Goal: Task Accomplishment & Management: Use online tool/utility

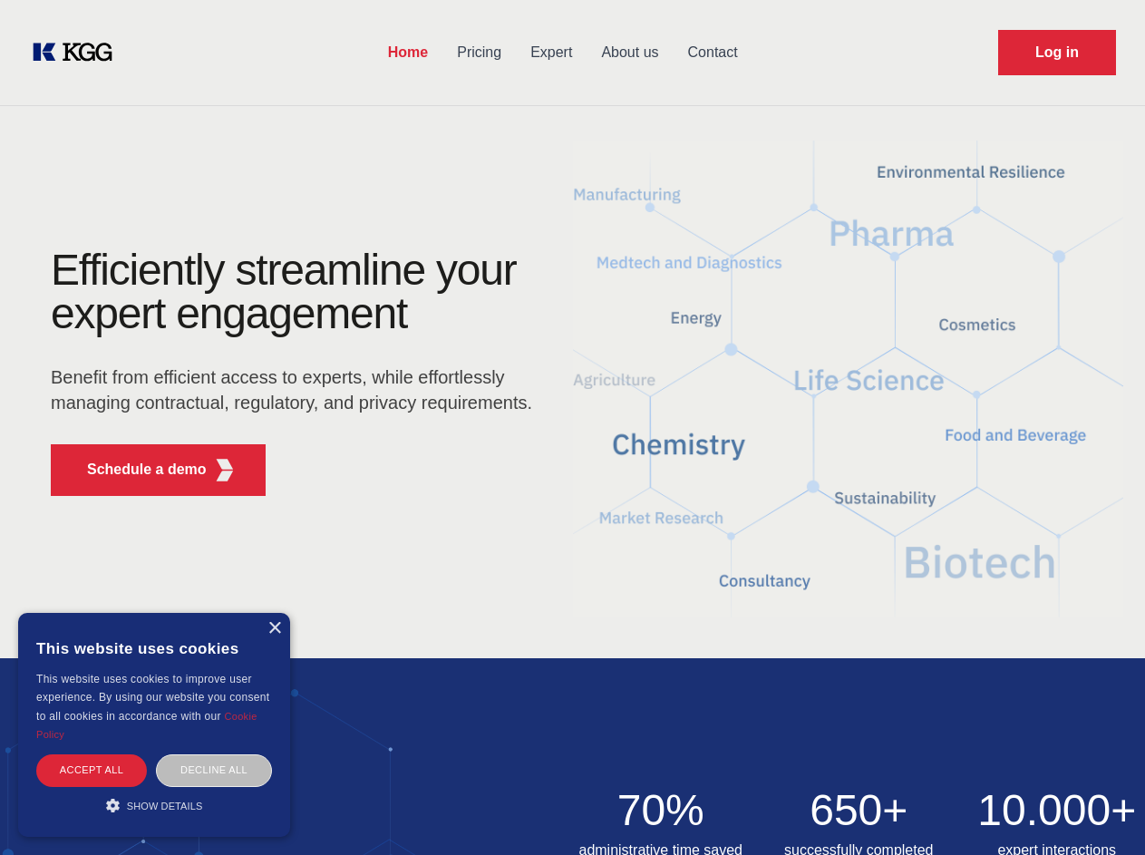
click at [572, 427] on div "Efficiently streamline your expert engagement Benefit from efficient access to …" at bounding box center [297, 379] width 551 height 262
click at [136, 470] on p "Schedule a demo" at bounding box center [147, 470] width 120 height 22
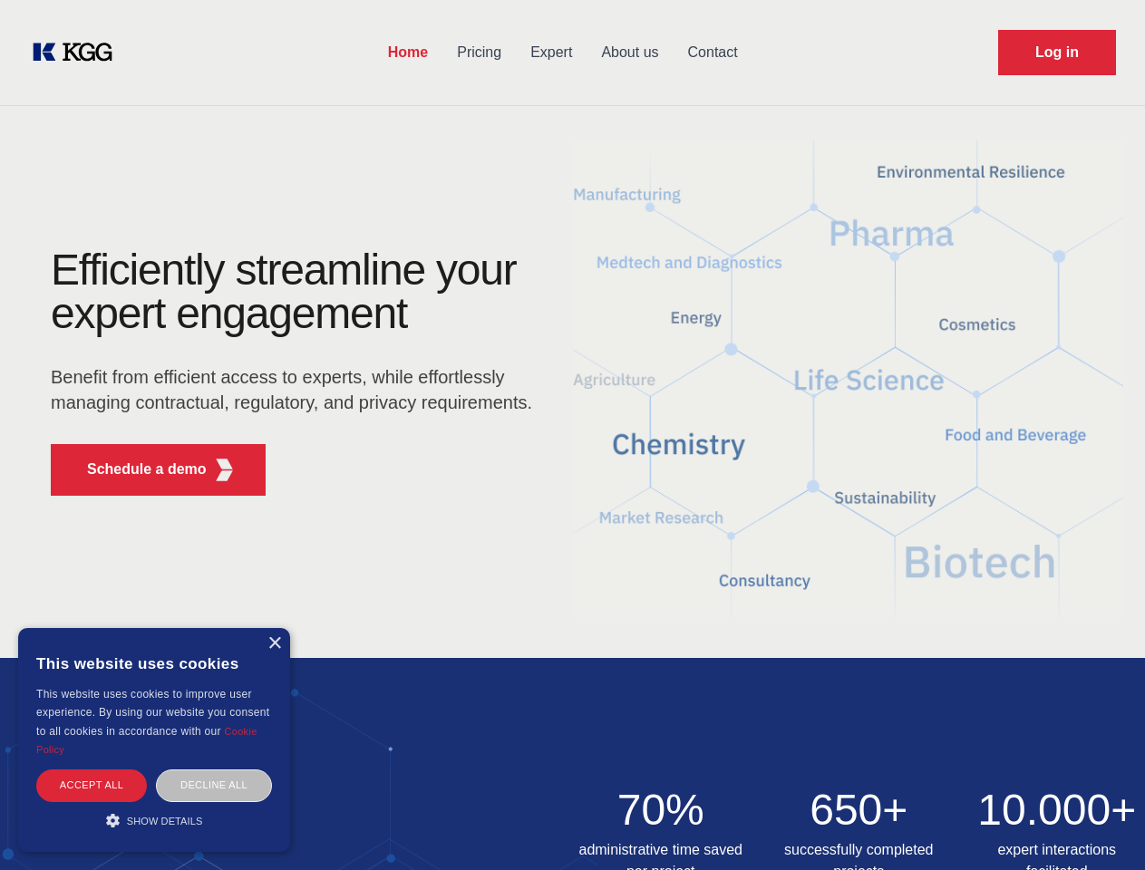
click at [274, 628] on div "× This website uses cookies This website uses cookies to improve user experienc…" at bounding box center [154, 740] width 272 height 224
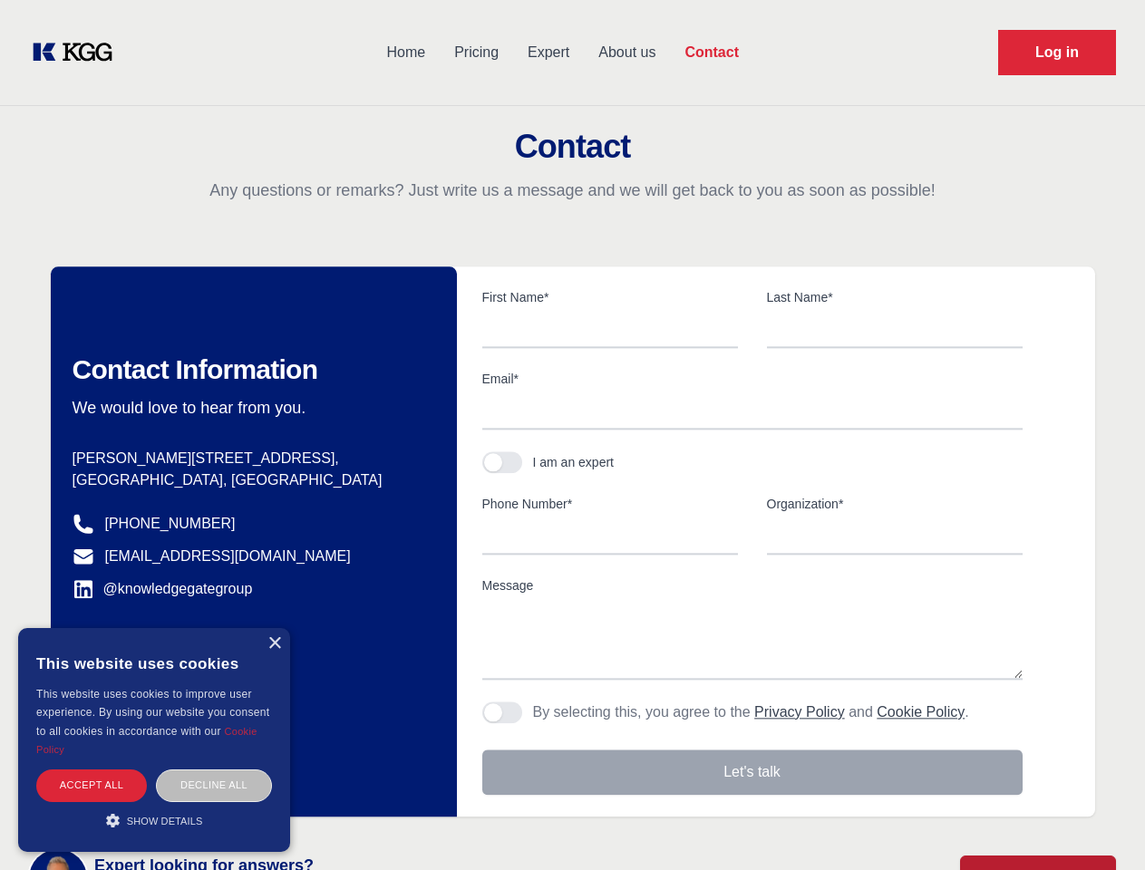
click at [92, 770] on div "Accept all" at bounding box center [91, 786] width 111 height 32
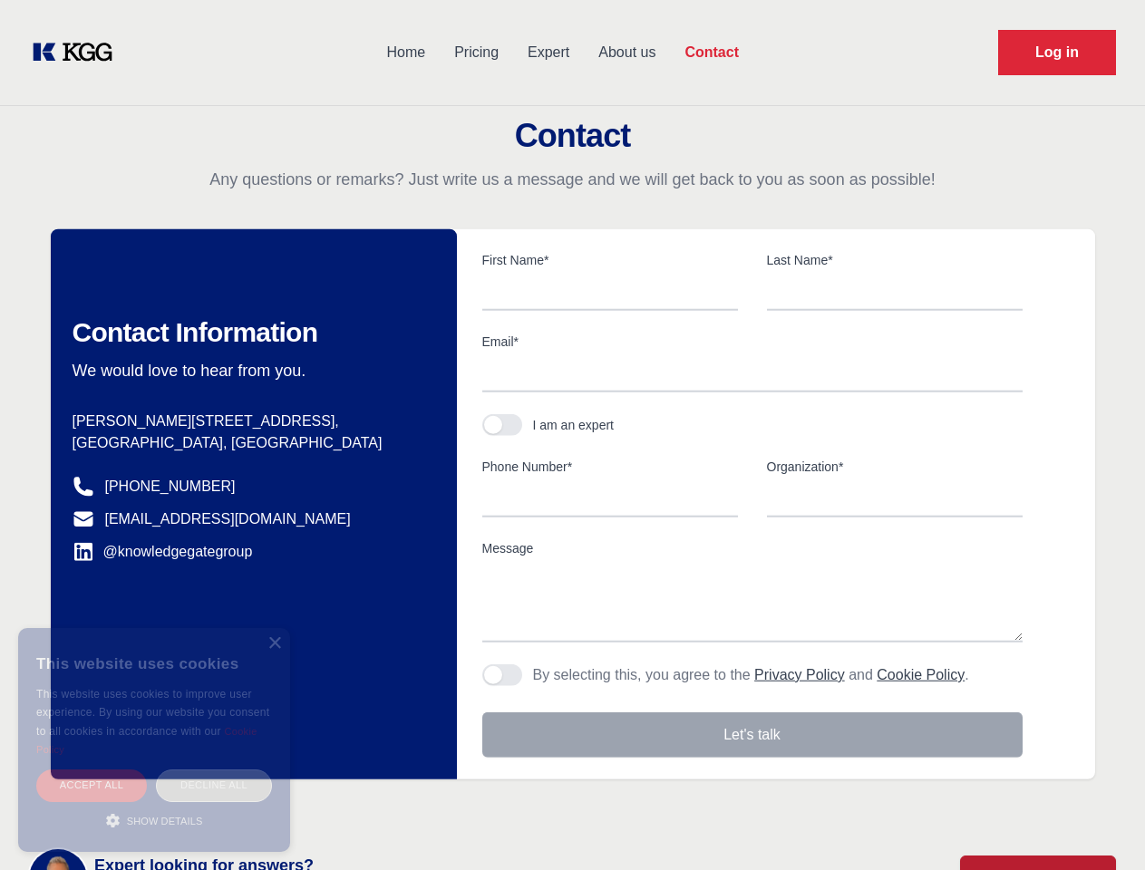
click at [214, 770] on div "Decline all" at bounding box center [214, 786] width 116 height 32
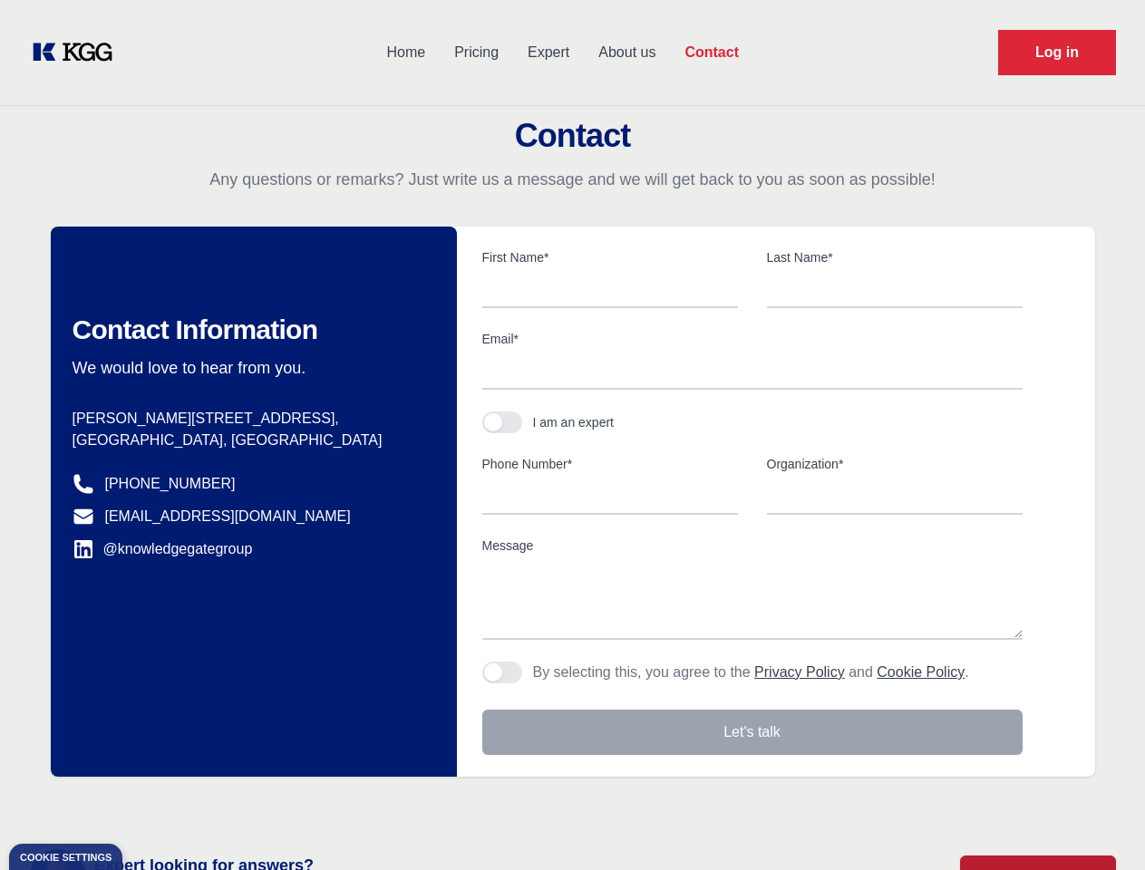
click at [154, 805] on main "Contact Any questions or remarks? Just write us a message and we will get back …" at bounding box center [572, 472] width 1145 height 944
